Goal: Task Accomplishment & Management: Manage account settings

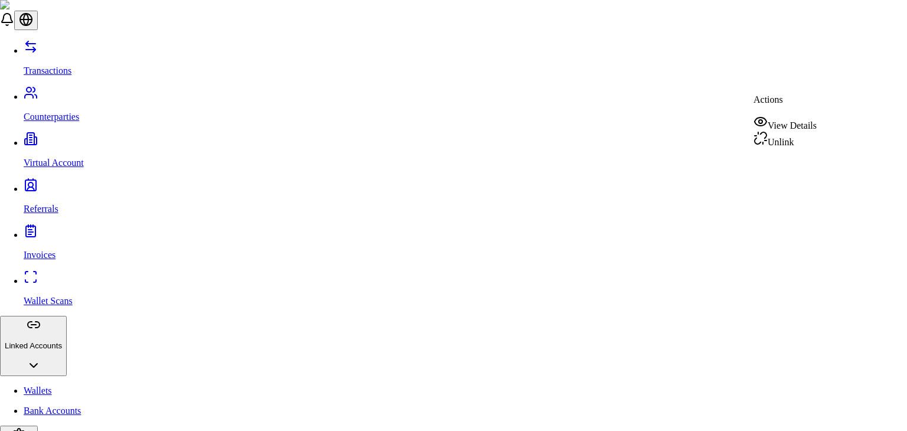
click at [787, 142] on div "Unlink" at bounding box center [785, 139] width 63 height 17
